Goal: Navigation & Orientation: Find specific page/section

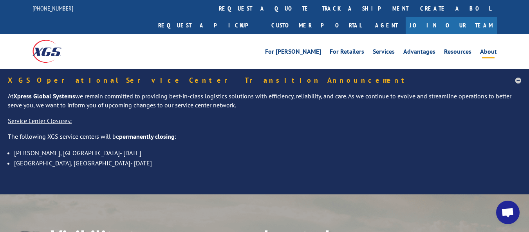
click at [489, 49] on link "About" at bounding box center [488, 53] width 17 height 9
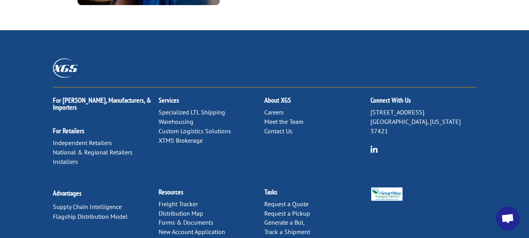
scroll to position [1096, 0]
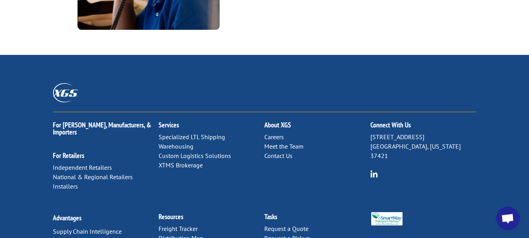
scroll to position [1071, 0]
